Goal: Task Accomplishment & Management: Use online tool/utility

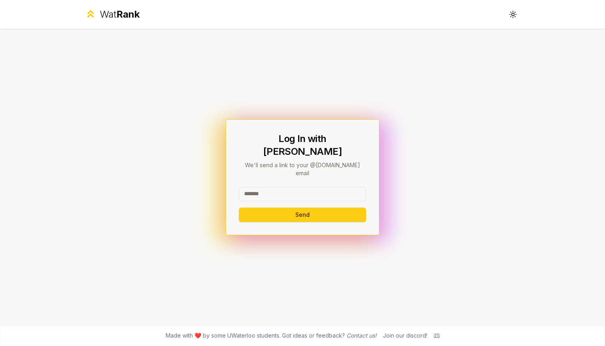
click at [437, 131] on div "Log In with WatIAM We'll send a link to your @[DOMAIN_NAME] email Send" at bounding box center [302, 177] width 461 height 296
click at [303, 187] on input at bounding box center [302, 194] width 127 height 14
type input "*******"
click at [302, 208] on button "Send" at bounding box center [302, 215] width 127 height 14
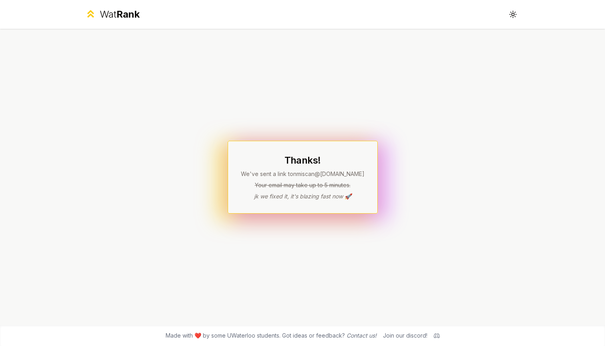
click at [265, 196] on p "jk we fixed it, it's blazing fast now 🚀" at bounding box center [303, 196] width 124 height 8
click at [280, 189] on div "Thanks! We've sent a link to nmiscan @[DOMAIN_NAME] Your email may take up to 5…" at bounding box center [303, 177] width 124 height 46
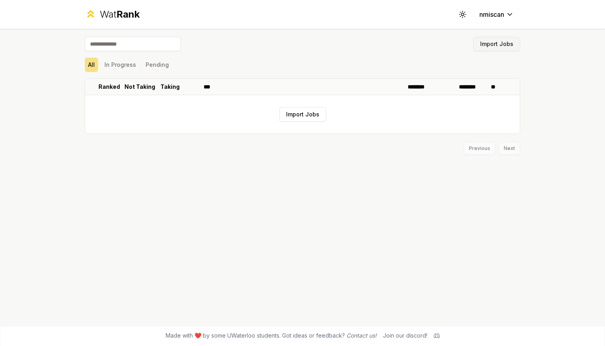
click at [354, 43] on button "Import Jobs" at bounding box center [496, 44] width 47 height 14
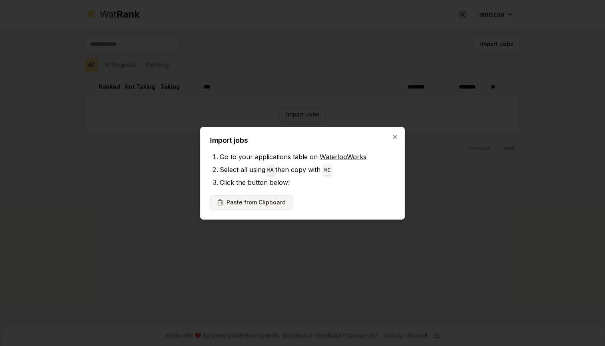
click at [268, 204] on button "Paste from Clipboard" at bounding box center [251, 202] width 82 height 14
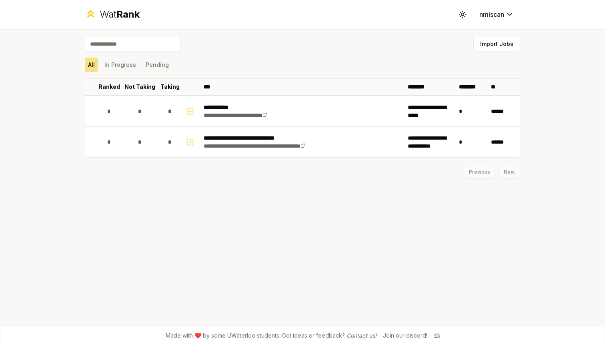
click at [158, 47] on input at bounding box center [133, 44] width 96 height 14
type input "*"
click at [354, 46] on button "Import Jobs" at bounding box center [496, 44] width 47 height 14
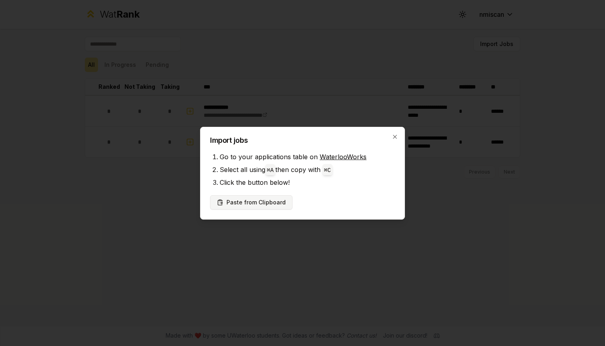
click at [280, 199] on button "Paste from Clipboard" at bounding box center [251, 202] width 82 height 14
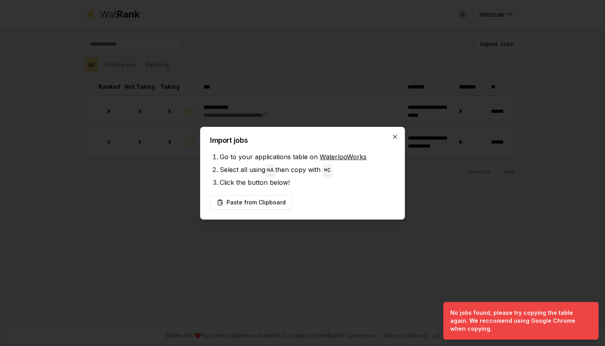
click at [354, 139] on icon "button" at bounding box center [394, 137] width 6 height 6
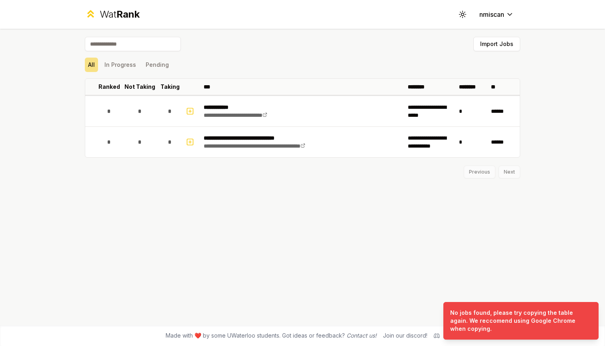
click at [354, 195] on div "**********" at bounding box center [302, 177] width 461 height 296
click at [354, 168] on div "Previous Next" at bounding box center [302, 168] width 435 height 21
click at [354, 172] on div "Previous Next" at bounding box center [302, 168] width 435 height 21
click at [354, 173] on div "Previous Next" at bounding box center [302, 168] width 435 height 21
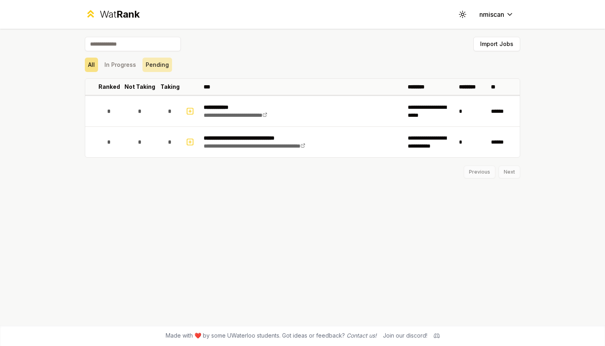
click at [154, 64] on button "Pending" at bounding box center [157, 65] width 30 height 14
click at [118, 70] on button "In Progress" at bounding box center [120, 65] width 38 height 14
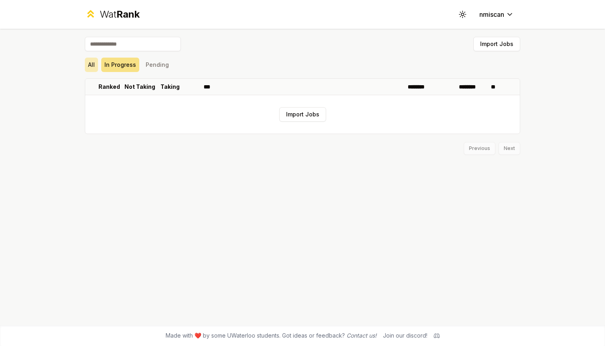
click at [93, 64] on button "All" at bounding box center [91, 65] width 13 height 14
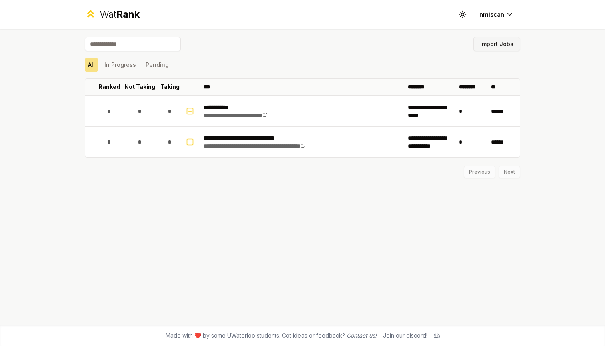
click at [354, 40] on button "Import Jobs" at bounding box center [496, 44] width 47 height 14
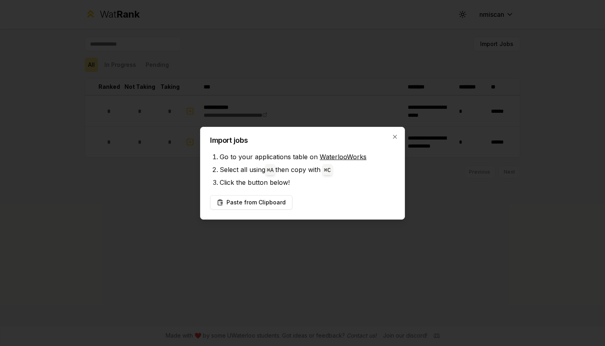
click at [305, 195] on div "Import jobs Go to your applications table on WaterlooWorks Select all using ⌘ A…" at bounding box center [302, 173] width 205 height 93
click at [274, 200] on button "Paste from Clipboard" at bounding box center [251, 202] width 82 height 14
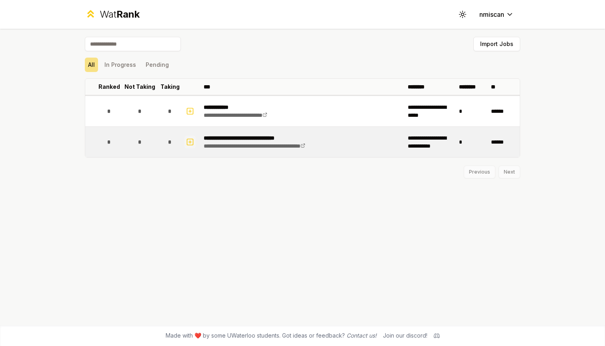
click at [189, 142] on icon "button" at bounding box center [190, 142] width 8 height 10
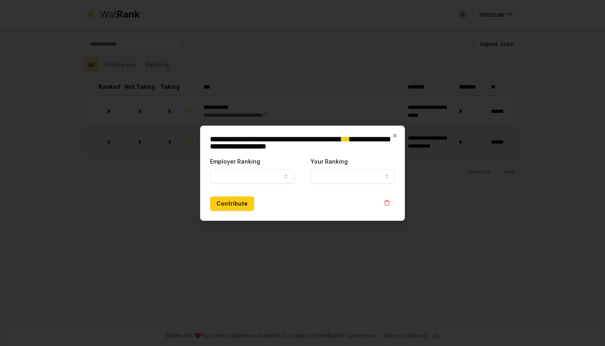
select select
click at [354, 136] on icon "button" at bounding box center [394, 135] width 6 height 6
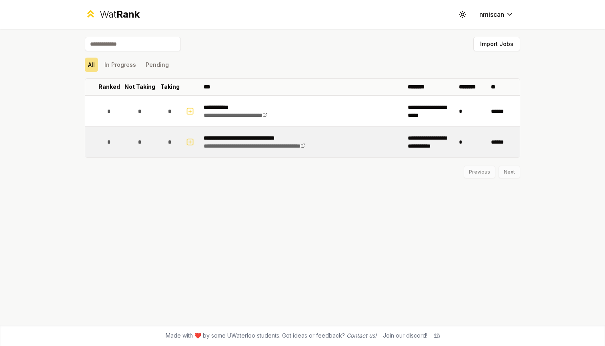
click at [354, 140] on td "**********" at bounding box center [302, 142] width 204 height 30
click at [276, 139] on p "**********" at bounding box center [277, 138] width 147 height 8
click at [190, 137] on icon "button" at bounding box center [190, 142] width 8 height 10
select select
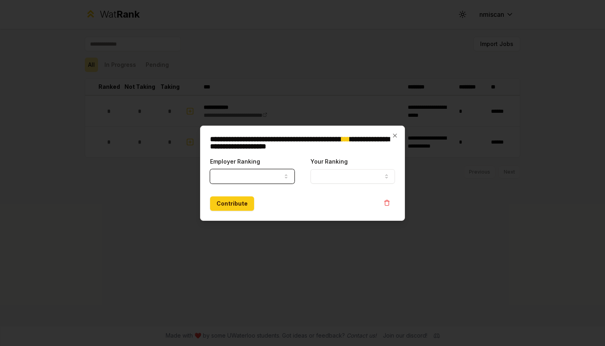
click at [242, 177] on button "Employer Ranking" at bounding box center [252, 176] width 84 height 14
select select "******"
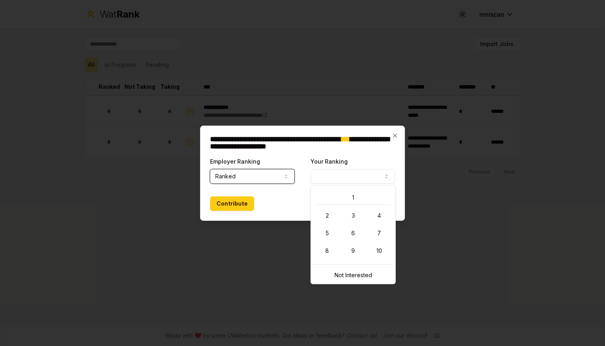
click at [325, 176] on button "Your Ranking" at bounding box center [352, 176] width 84 height 14
click at [354, 135] on div "**********" at bounding box center [302, 173] width 205 height 95
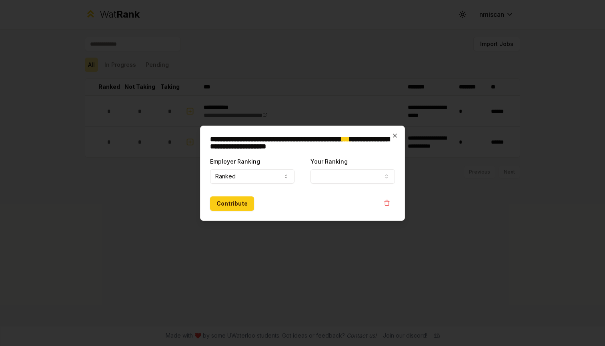
click at [354, 135] on icon "button" at bounding box center [394, 135] width 6 height 6
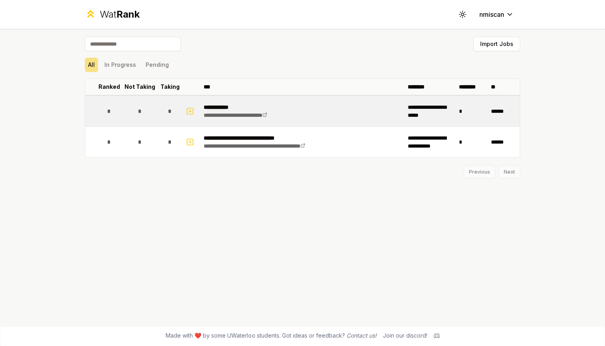
click at [240, 108] on p "**********" at bounding box center [247, 107] width 87 height 8
click at [168, 112] on div "*" at bounding box center [170, 111] width 16 height 16
click at [184, 113] on td at bounding box center [190, 111] width 19 height 30
click at [189, 113] on icon "button" at bounding box center [190, 111] width 8 height 10
select select
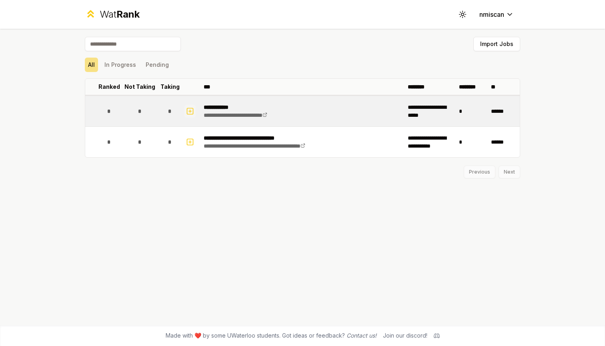
select select
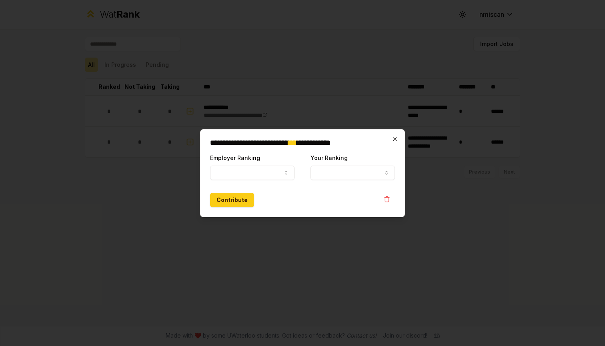
click at [354, 140] on icon "button" at bounding box center [394, 139] width 6 height 6
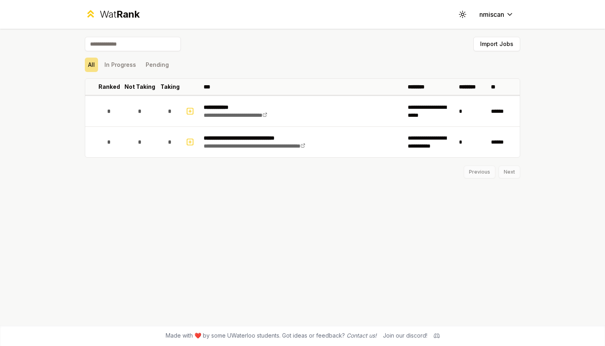
click at [349, 212] on div "**********" at bounding box center [302, 177] width 461 height 296
click at [354, 12] on icon at bounding box center [462, 11] width 0 height 1
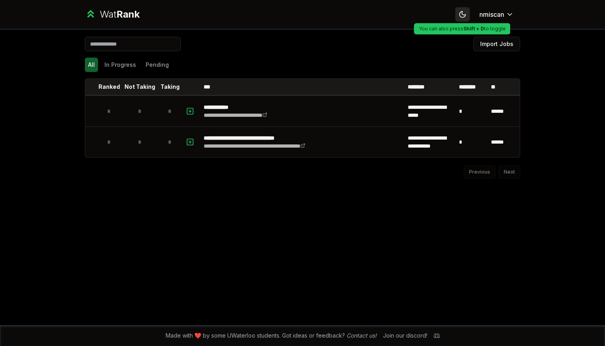
click at [354, 16] on icon at bounding box center [462, 14] width 8 height 8
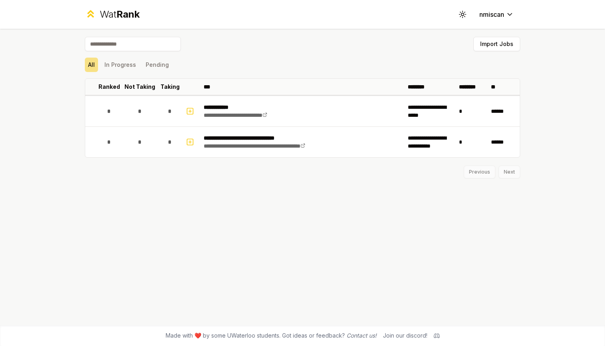
click at [354, 66] on div "All In Progress Pending" at bounding box center [302, 65] width 435 height 14
click at [119, 12] on span "Rank" at bounding box center [127, 14] width 23 height 12
